Goal: Task Accomplishment & Management: Use online tool/utility

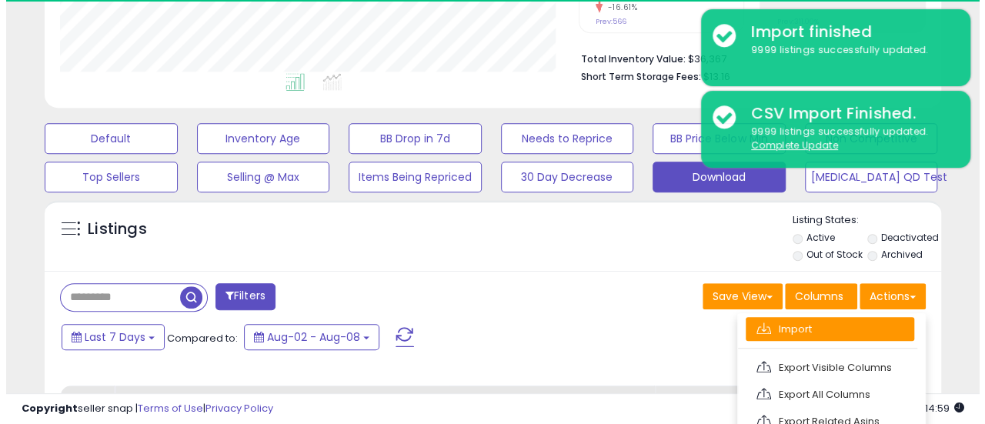
scroll to position [316, 519]
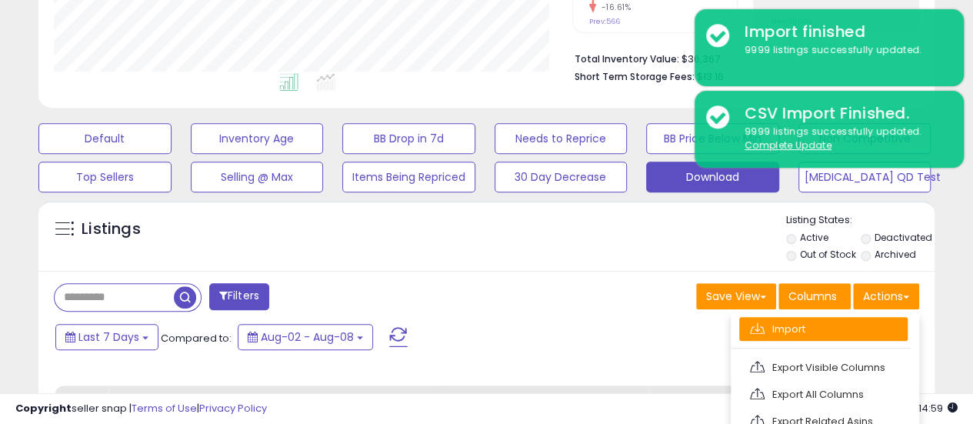
click at [846, 331] on link "Import" at bounding box center [824, 329] width 169 height 24
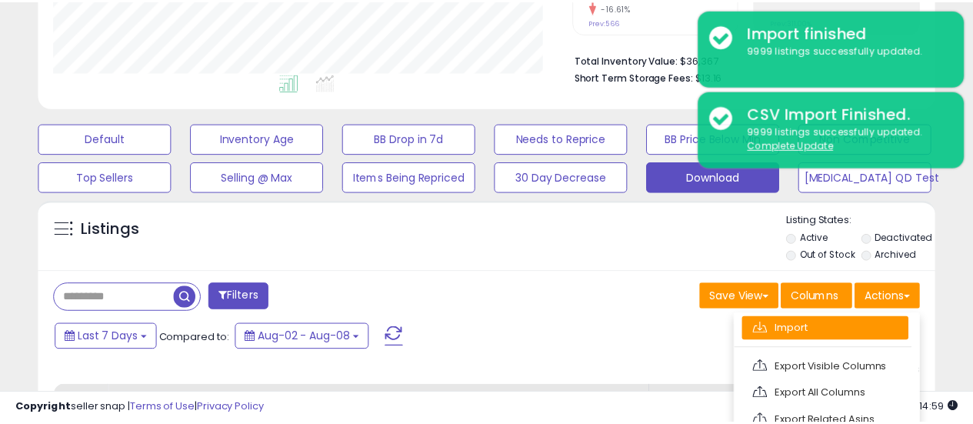
scroll to position [316, 525]
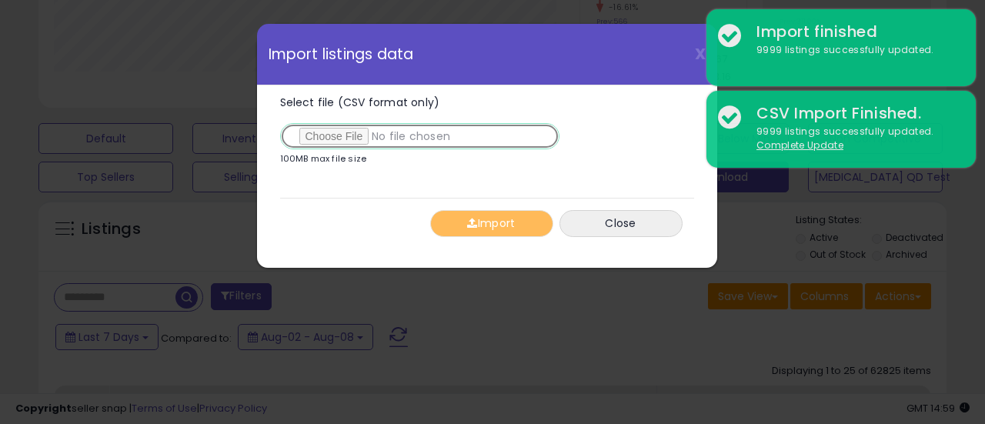
click at [318, 141] on input "Select file (CSV format only)" at bounding box center [419, 136] width 279 height 26
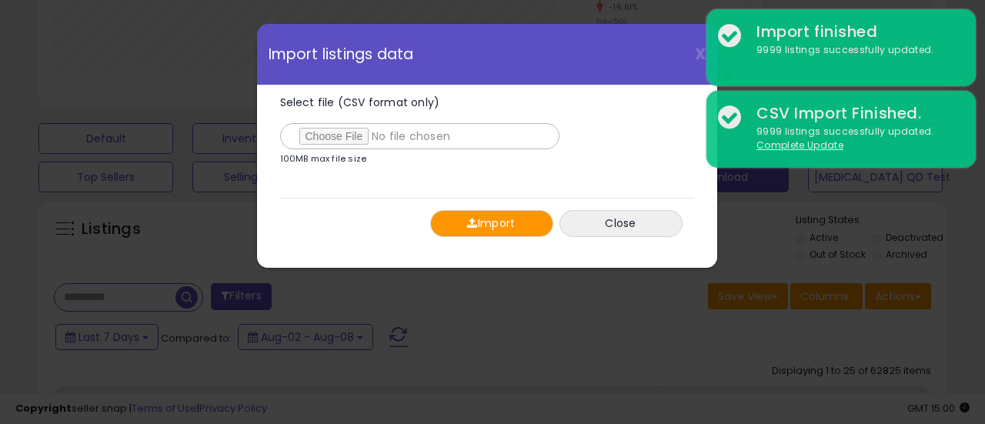
click at [474, 219] on span "button" at bounding box center [472, 223] width 10 height 11
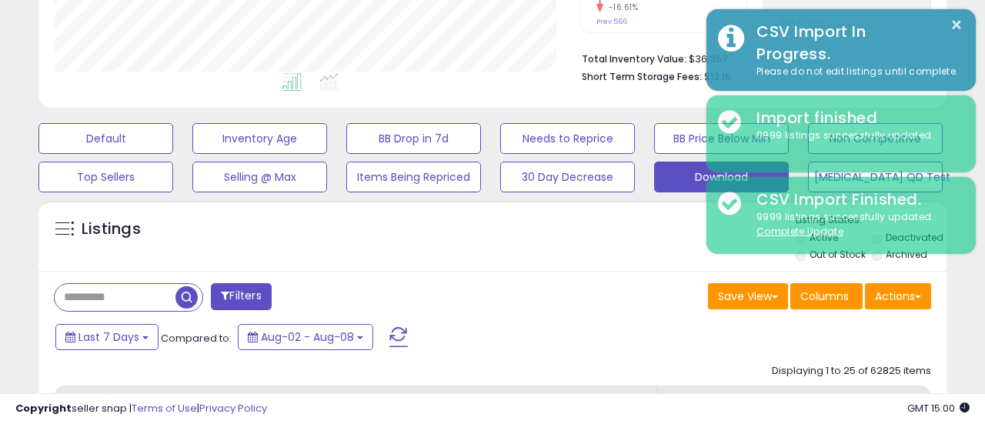
scroll to position [769246, 769042]
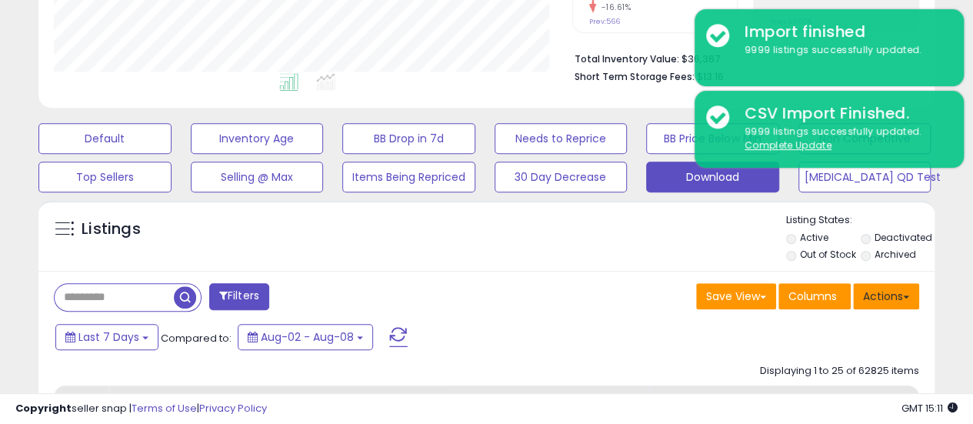
click at [882, 296] on button "Actions" at bounding box center [886, 296] width 66 height 26
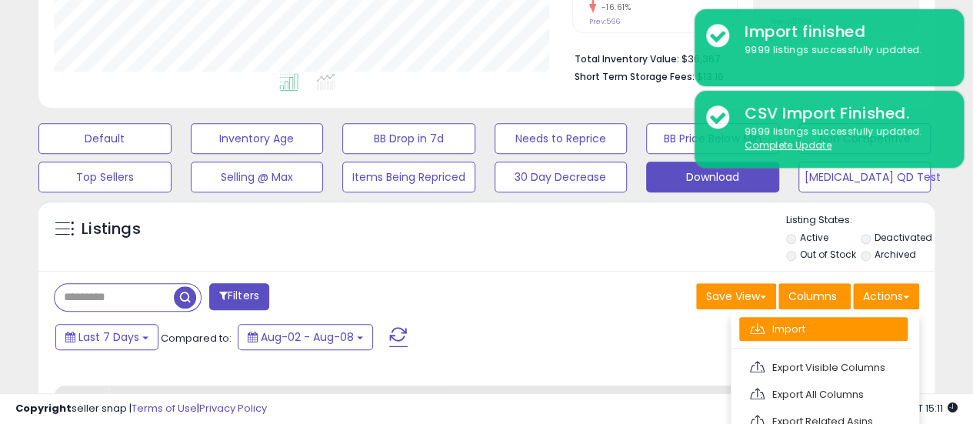
click at [819, 320] on link "Import" at bounding box center [824, 329] width 169 height 24
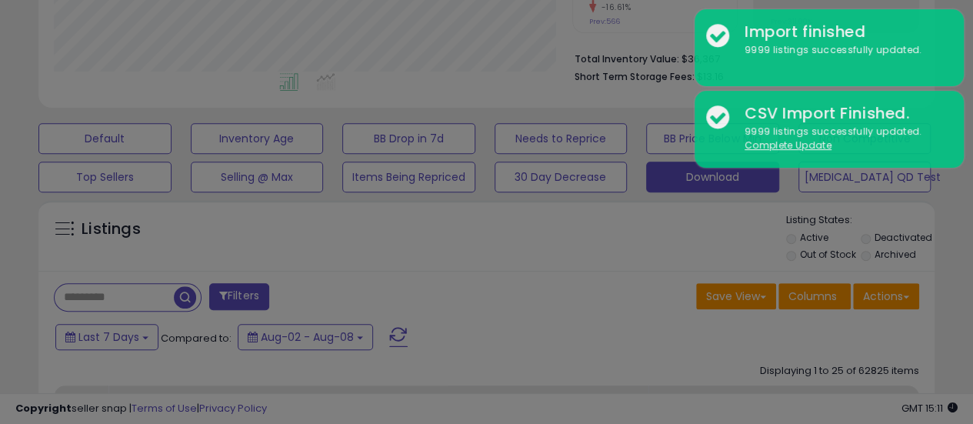
scroll to position [316, 525]
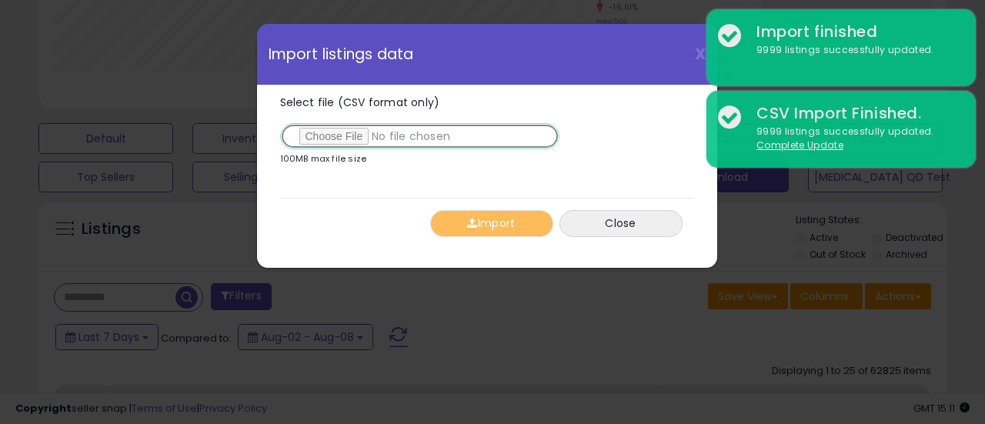
click at [337, 141] on input "Select file (CSV format only)" at bounding box center [419, 136] width 279 height 26
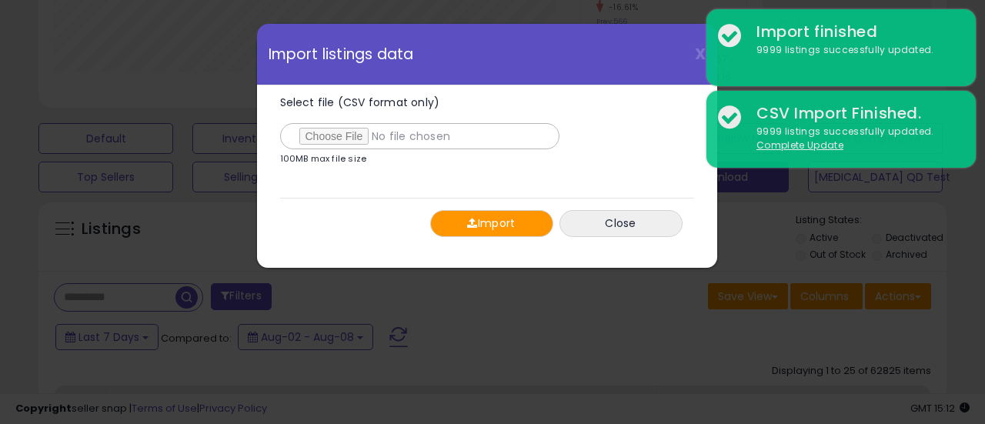
click at [459, 215] on button "Import" at bounding box center [491, 223] width 123 height 27
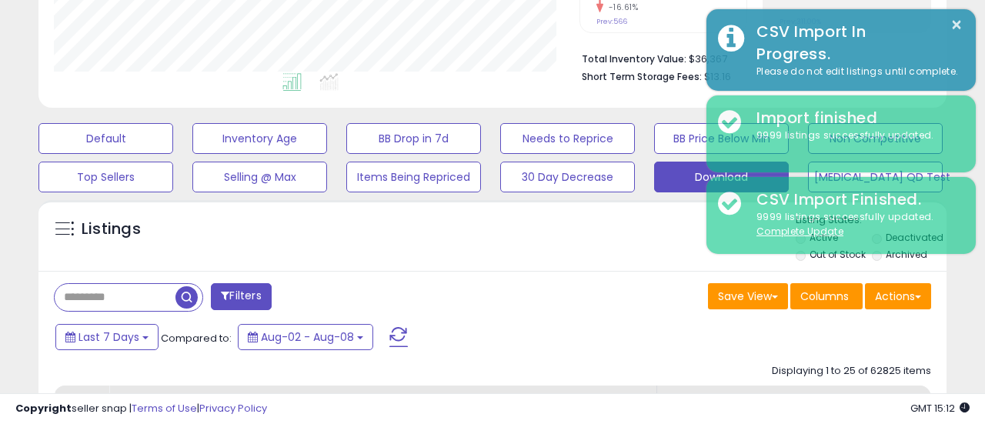
scroll to position [769246, 769042]
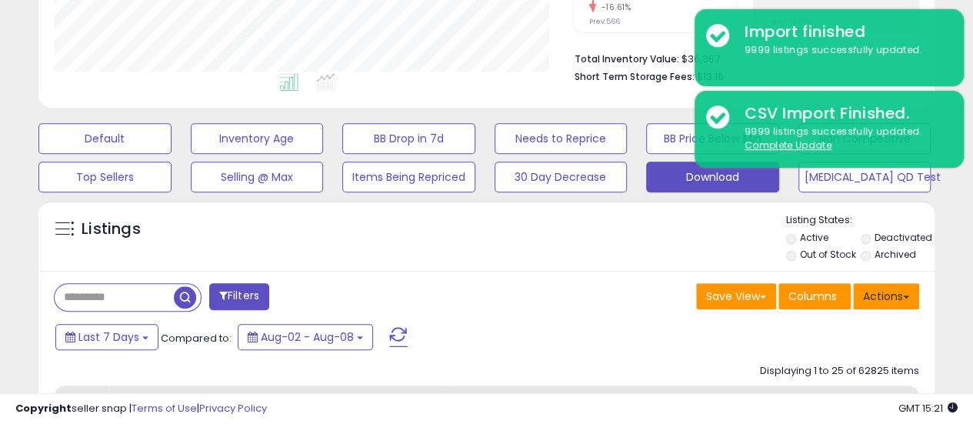
click at [870, 301] on button "Actions" at bounding box center [886, 296] width 66 height 26
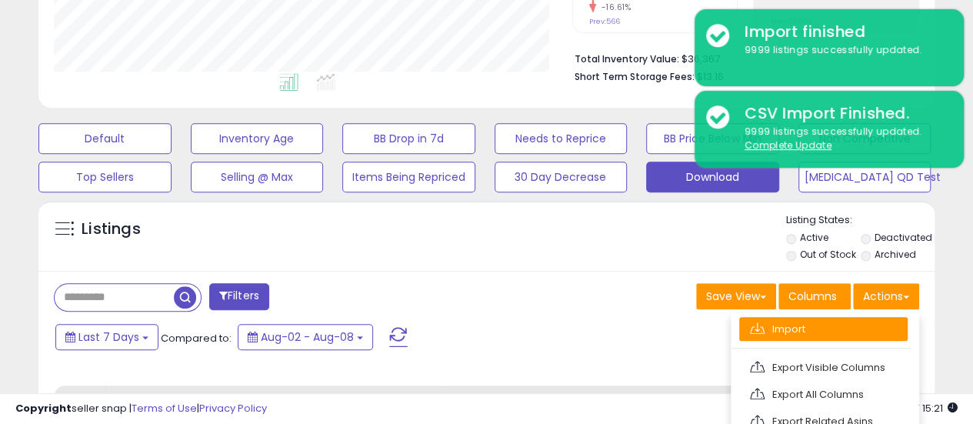
click at [817, 323] on link "Import" at bounding box center [824, 329] width 169 height 24
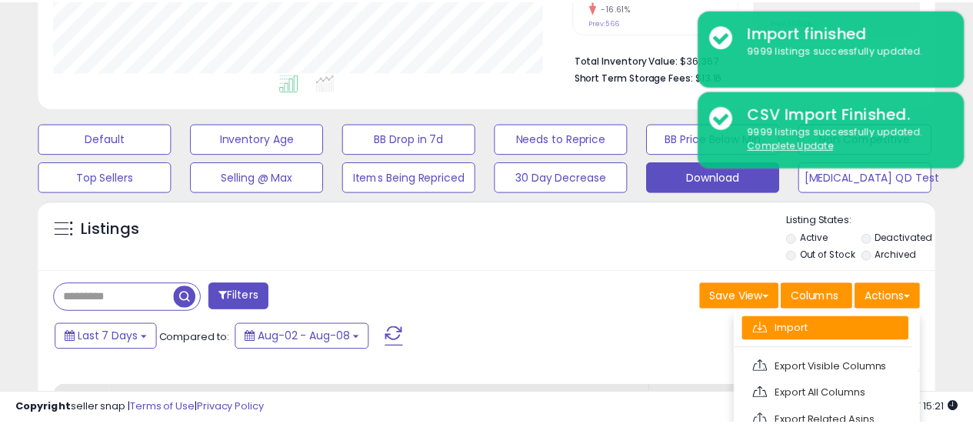
scroll to position [316, 525]
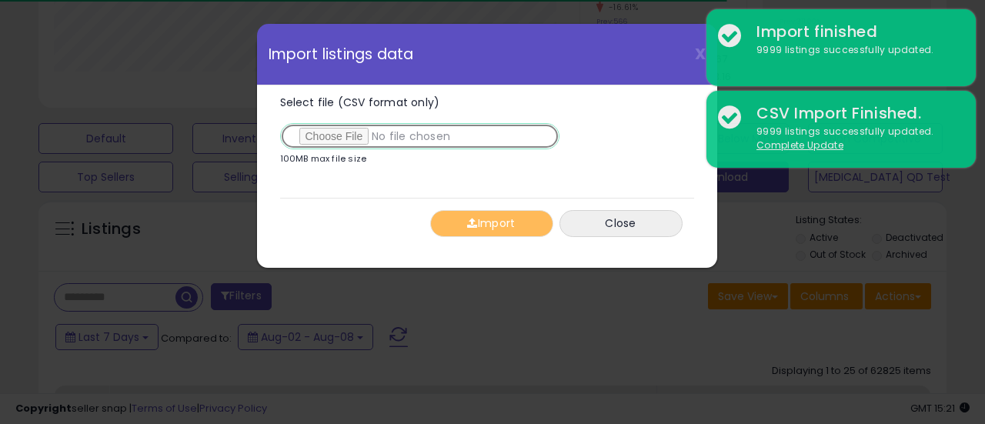
click at [342, 128] on input "Select file (CSV format only)" at bounding box center [419, 136] width 279 height 26
type input "**********"
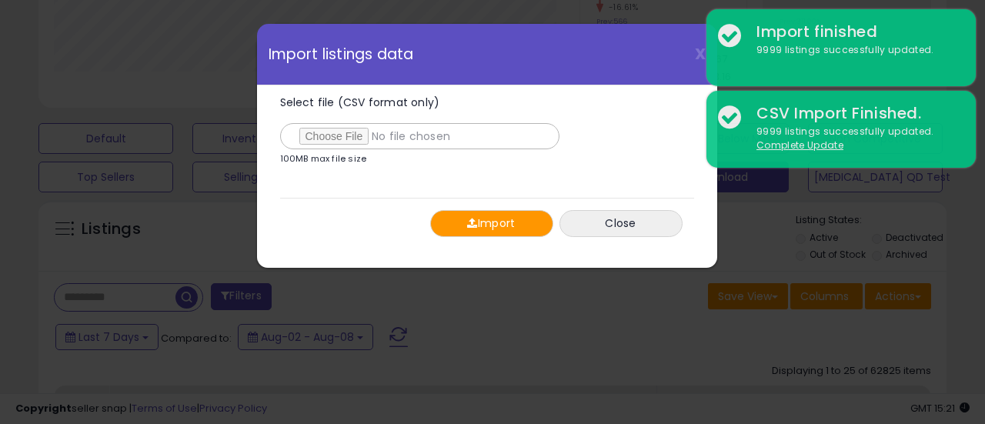
click at [480, 229] on button "Import" at bounding box center [491, 223] width 123 height 27
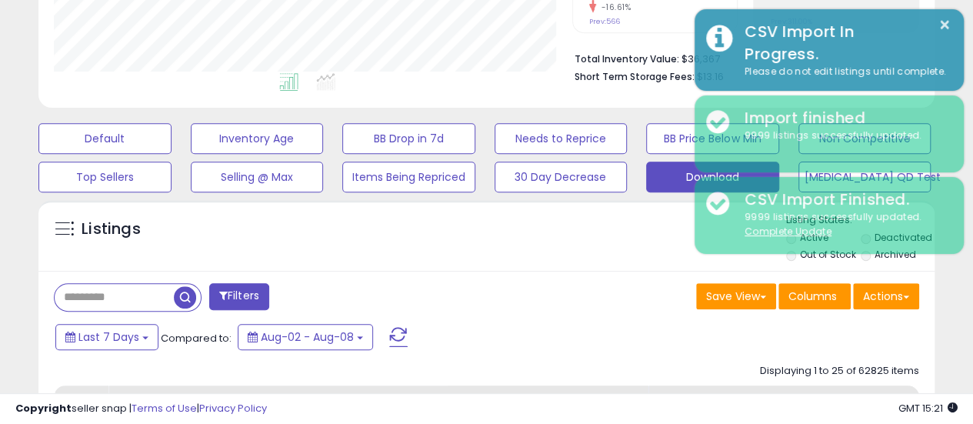
scroll to position [769246, 769042]
